Goal: Task Accomplishment & Management: Complete application form

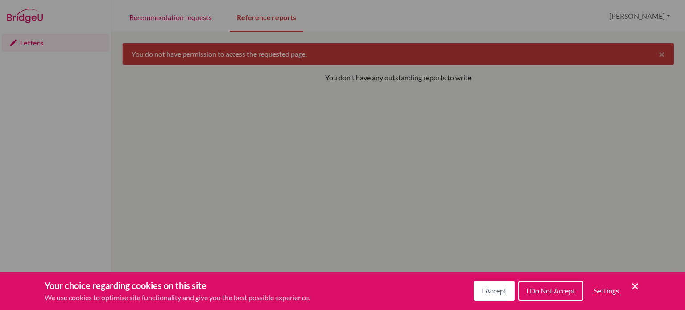
click at [482, 293] on span "I Accept" at bounding box center [494, 290] width 25 height 8
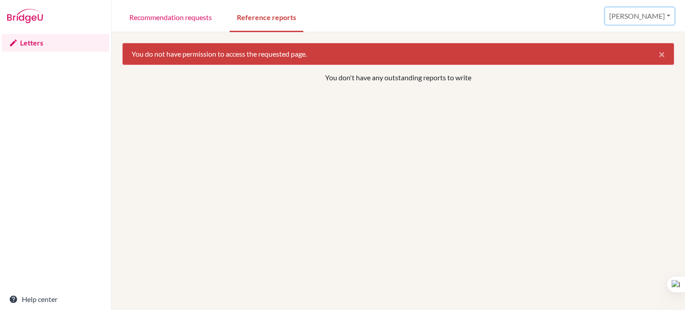
click at [658, 18] on button "[PERSON_NAME]" at bounding box center [639, 16] width 69 height 17
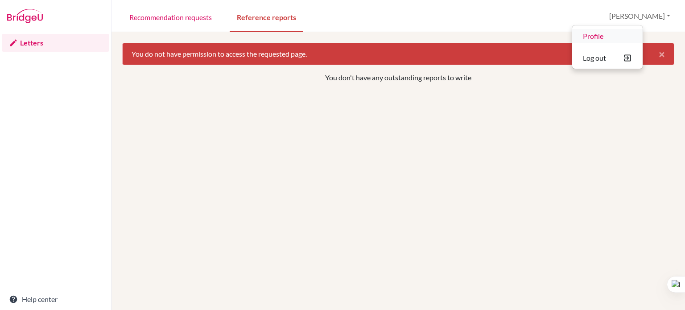
click at [624, 38] on link "Profile" at bounding box center [607, 36] width 70 height 14
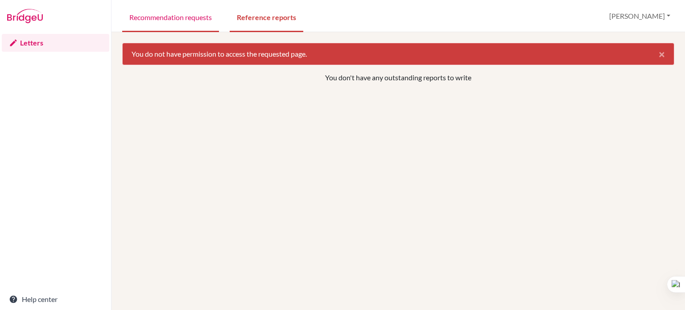
click at [141, 23] on link "Recommendation requests" at bounding box center [170, 16] width 97 height 31
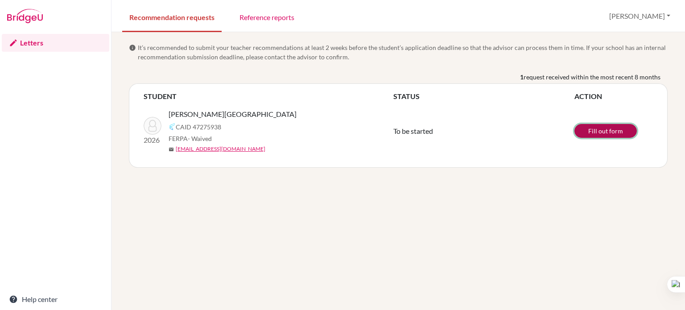
click at [589, 130] on link "Fill out form" at bounding box center [605, 131] width 62 height 14
